Goal: Information Seeking & Learning: Learn about a topic

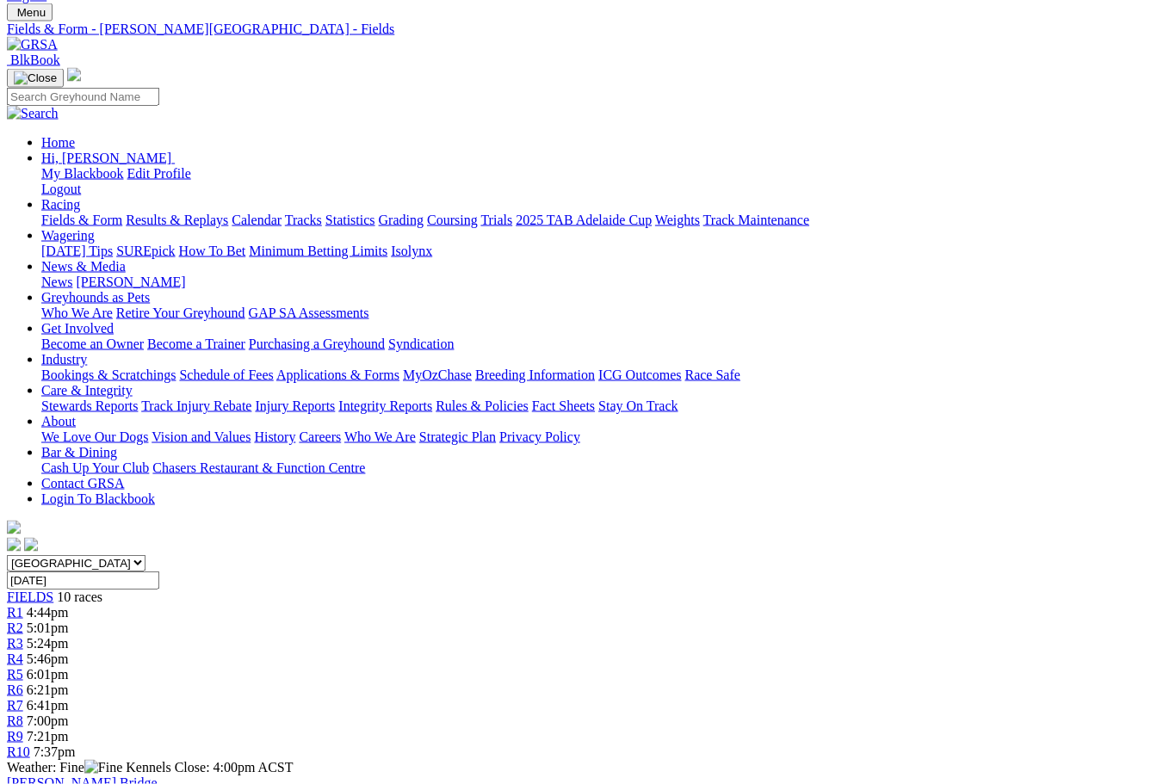
scroll to position [84, 0]
click at [194, 212] on link "Results & Replays" at bounding box center [177, 219] width 102 height 15
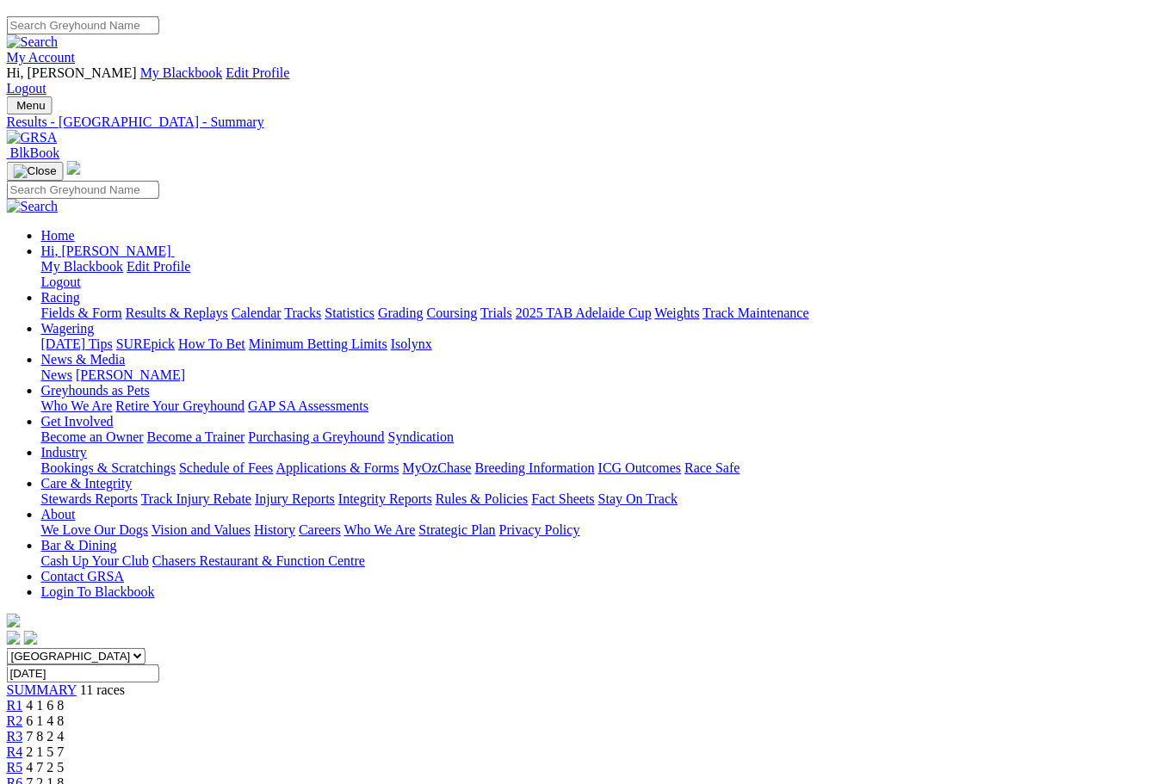
scroll to position [0, 201]
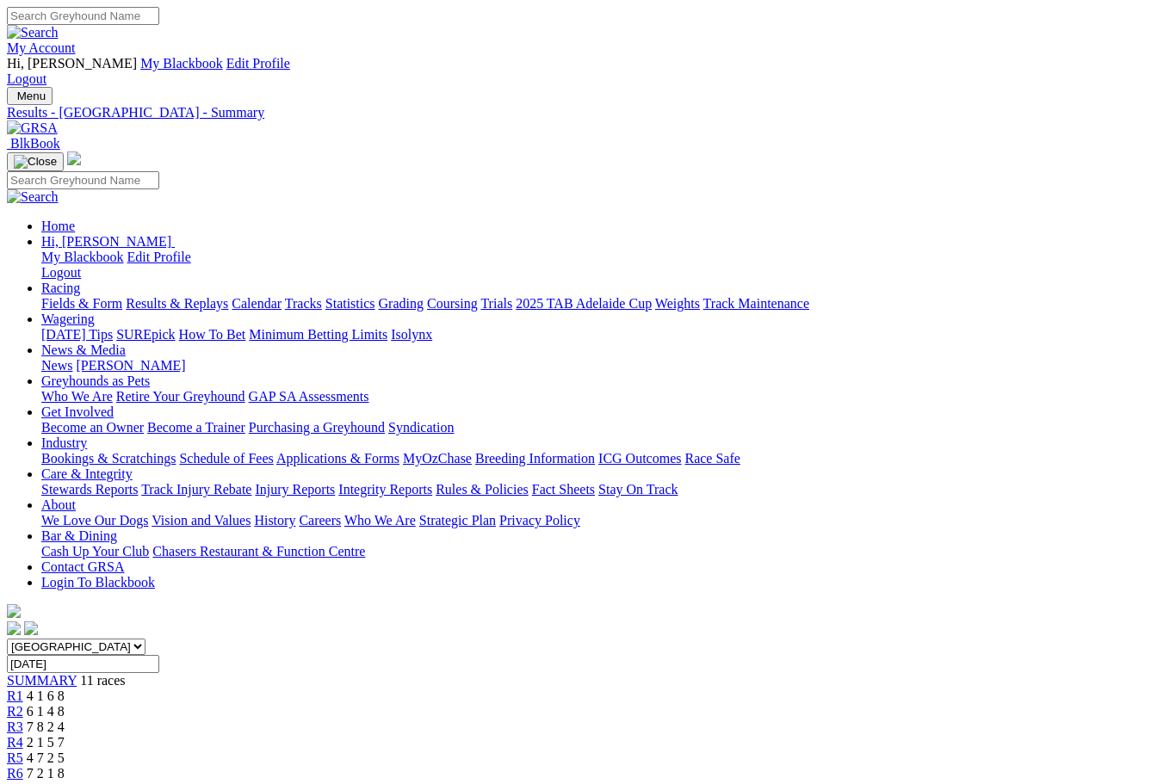
click at [126, 296] on link "Results & Replays" at bounding box center [177, 303] width 102 height 15
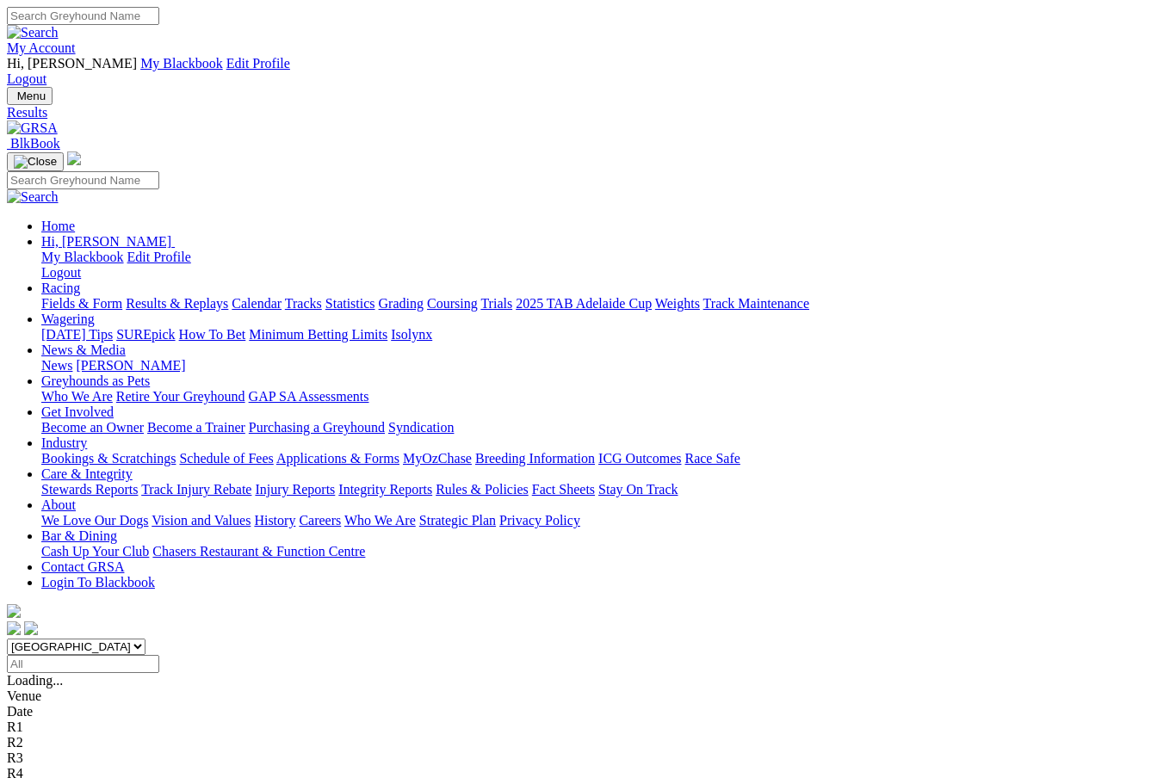
click at [65, 296] on link "Fields & Form" at bounding box center [81, 303] width 81 height 15
click at [38, 751] on link "F" at bounding box center [34, 758] width 8 height 15
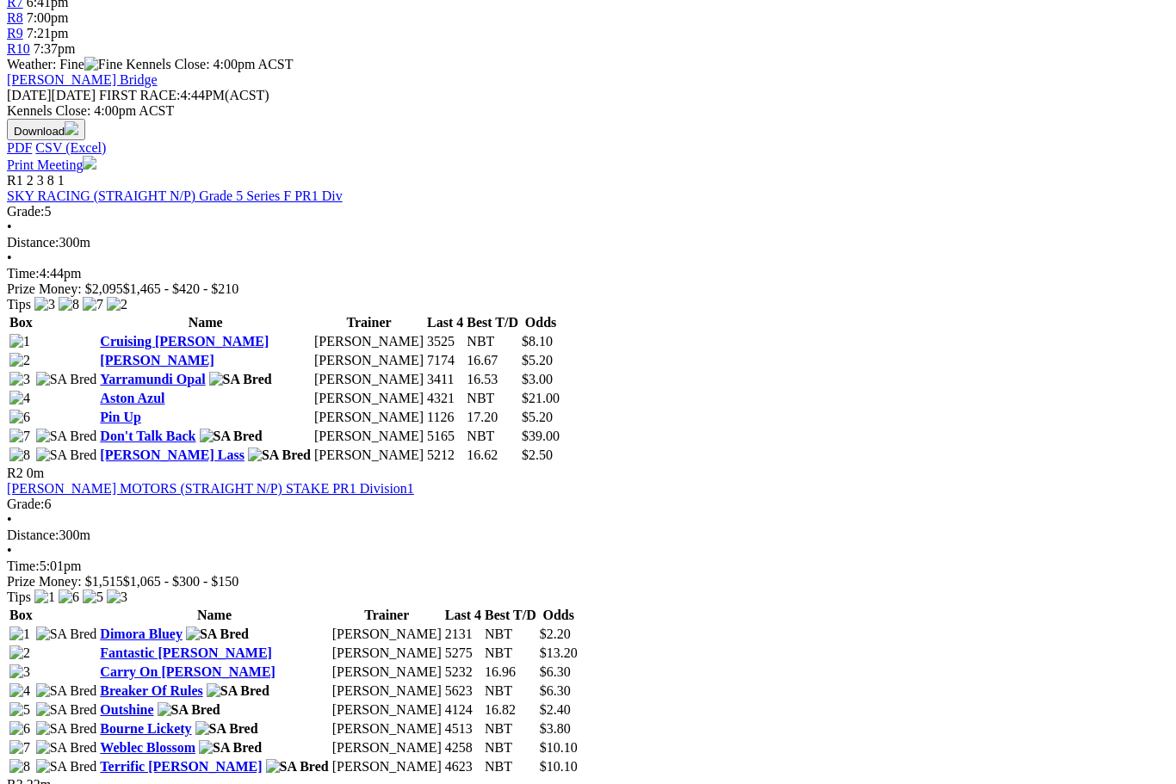
scroll to position [788, 1]
